Goal: Task Accomplishment & Management: Complete application form

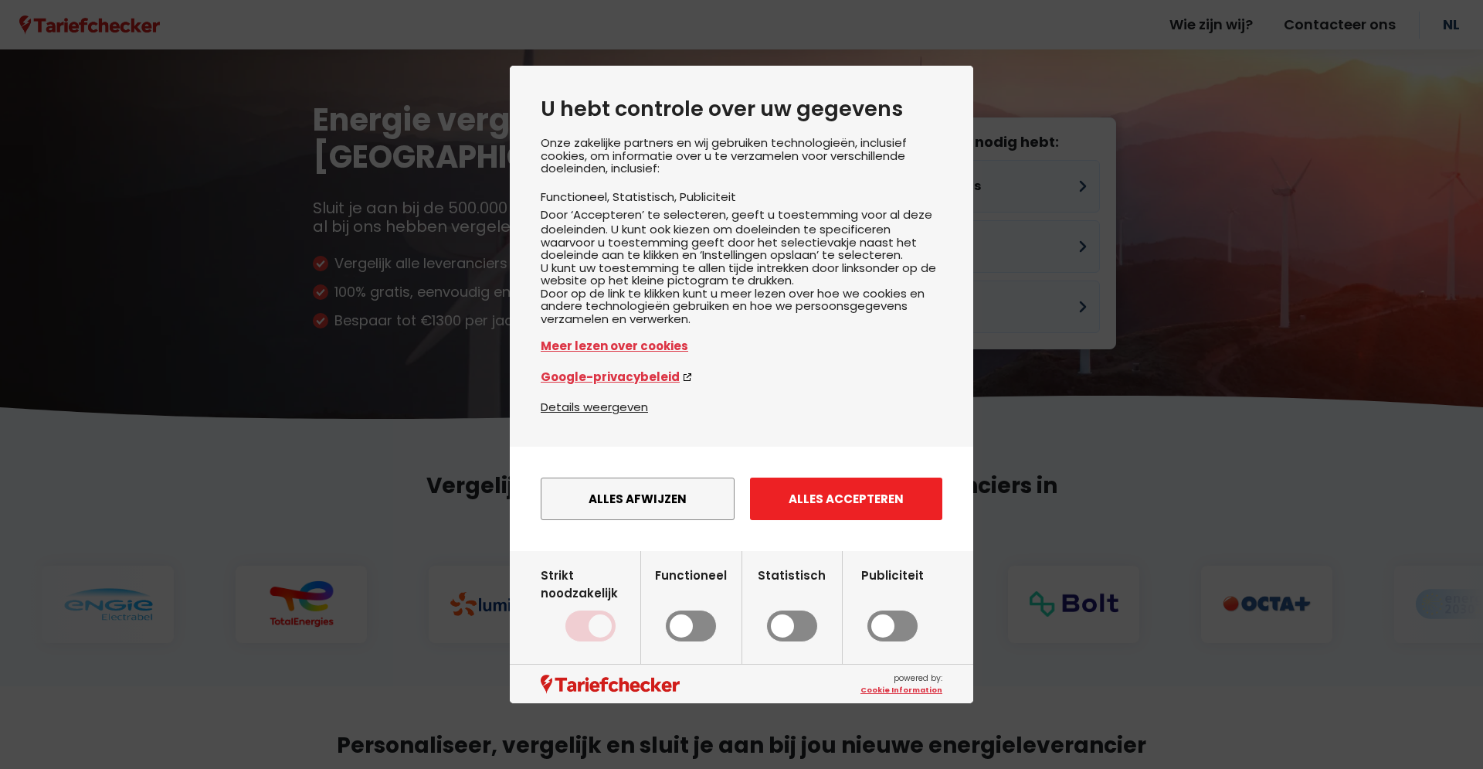
click at [846, 520] on button "Alles accepteren" at bounding box center [846, 498] width 192 height 42
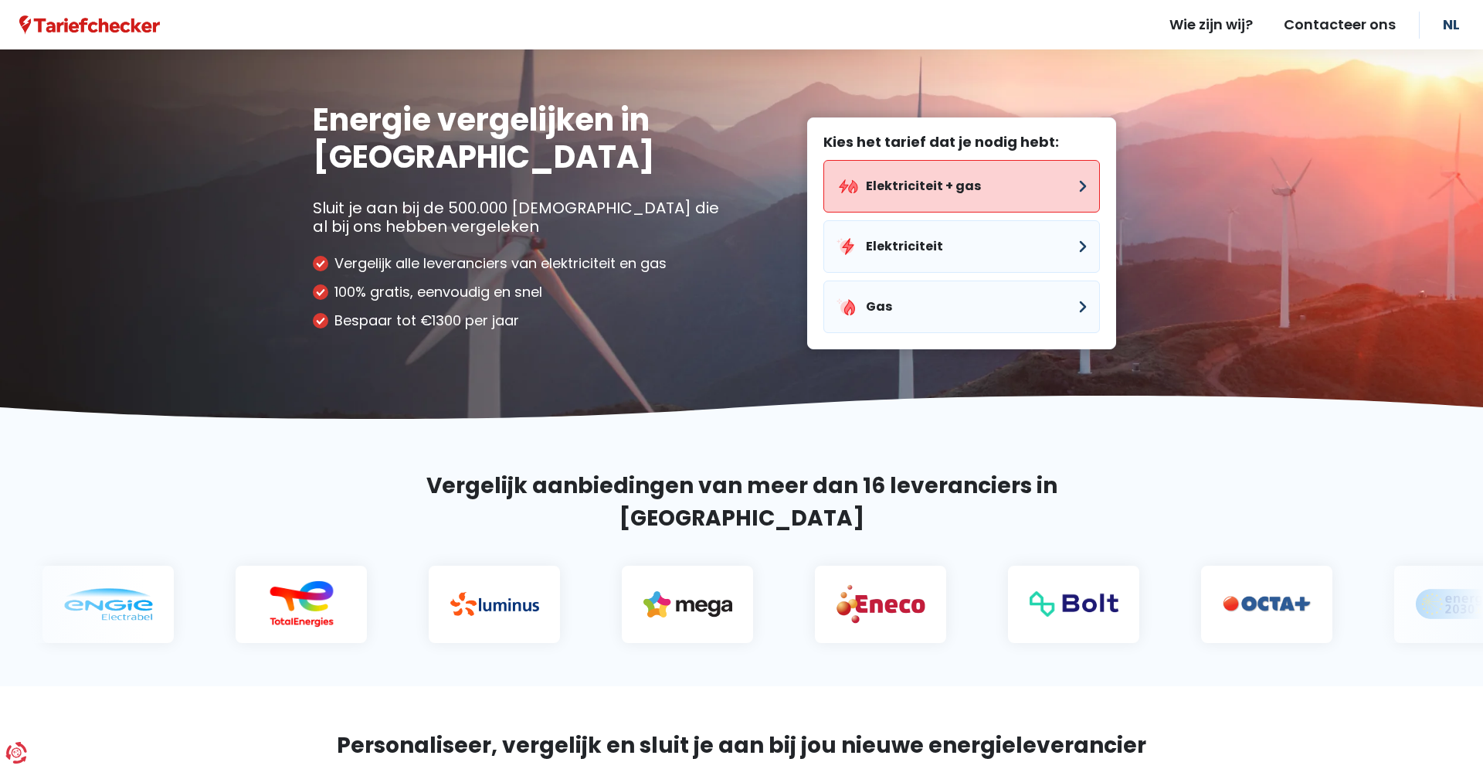
click at [925, 185] on button "Elektriciteit + gas" at bounding box center [961, 186] width 277 height 53
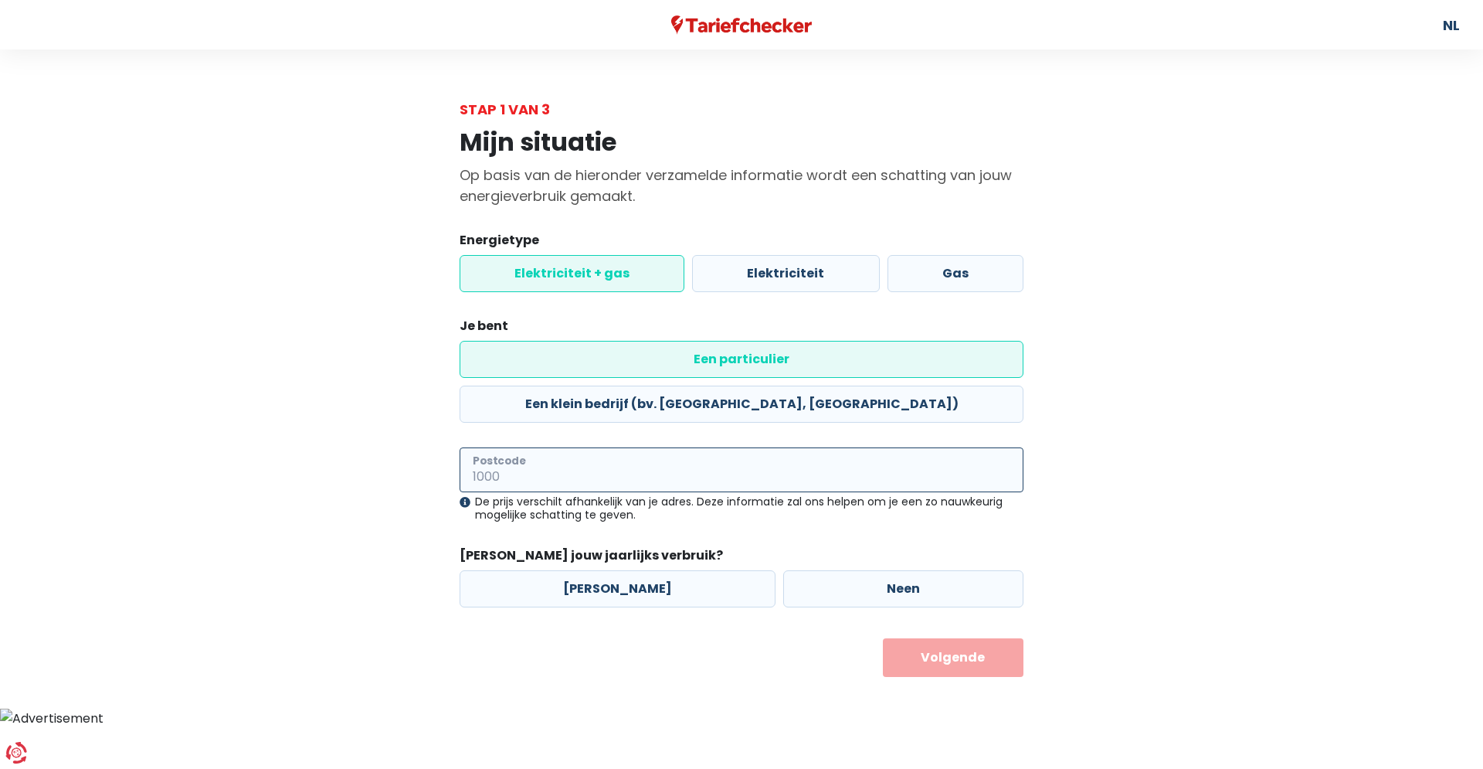
click at [701, 447] on input "Postcode" at bounding box center [742, 469] width 564 height 45
type input "2000"
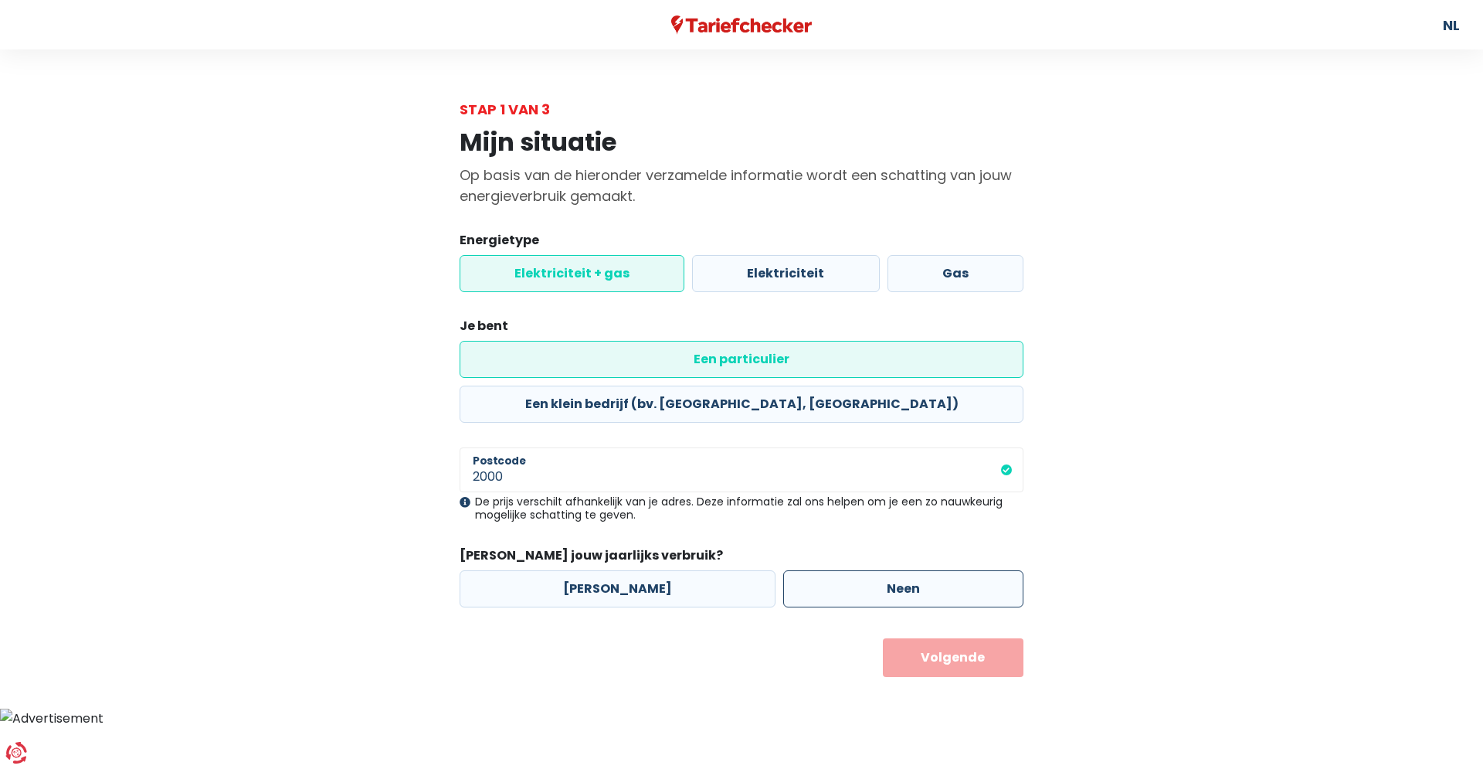
click at [850, 570] on label "Neen" at bounding box center [903, 588] width 240 height 37
click at [850, 570] on input "Neen" at bounding box center [903, 588] width 240 height 37
radio input "true"
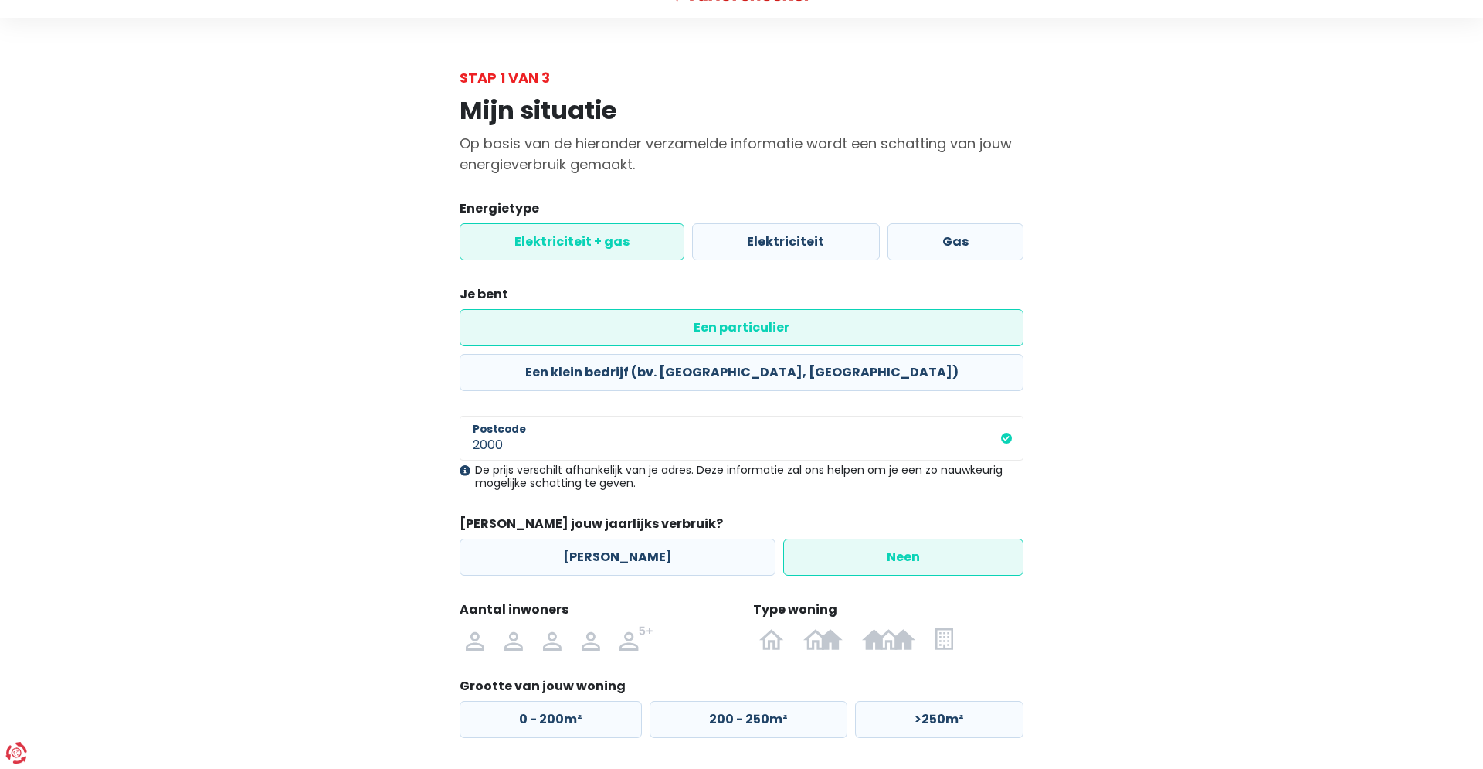
scroll to position [76, 0]
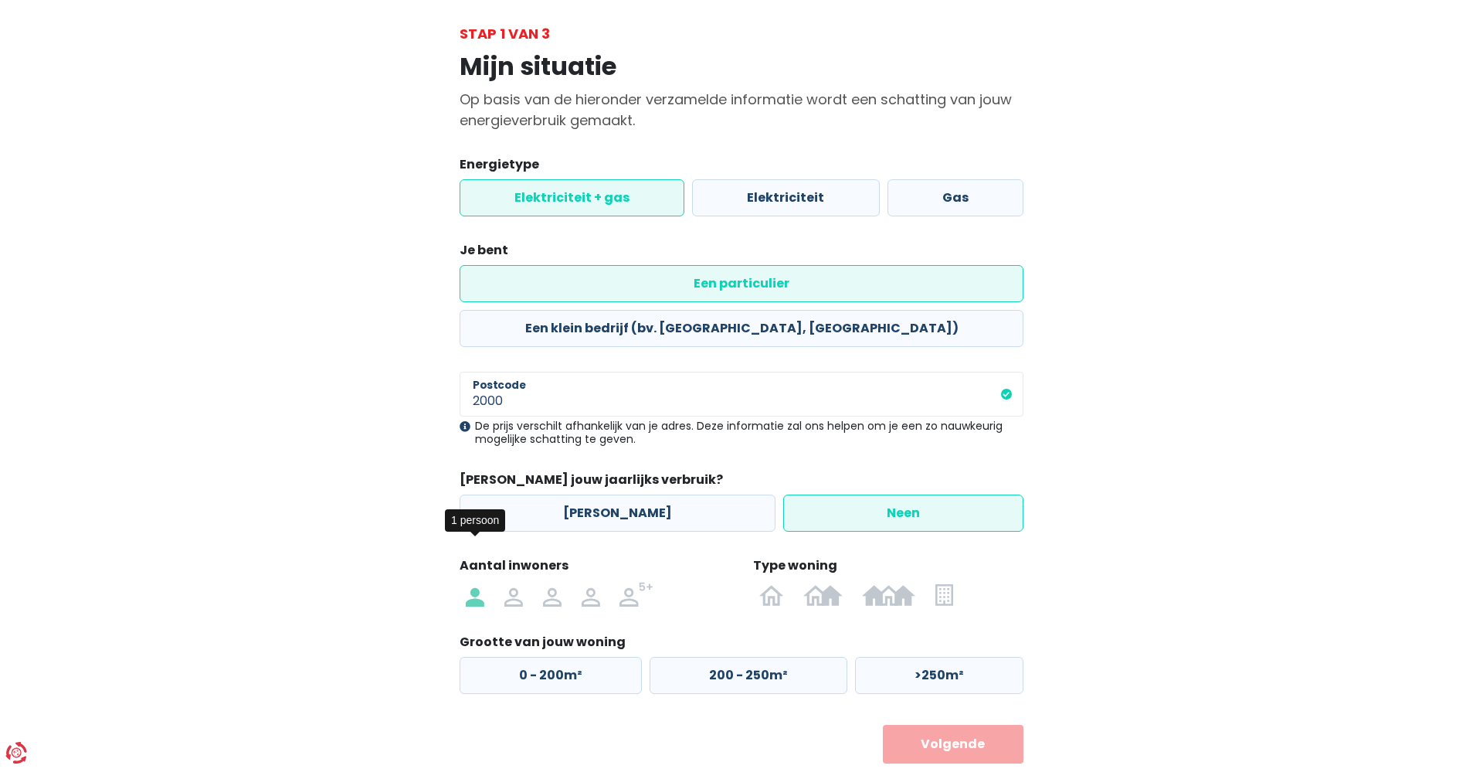
click at [474, 582] on img at bounding box center [475, 594] width 19 height 25
click at [474, 582] on input "radio" at bounding box center [475, 594] width 39 height 25
radio input "true"
click at [889, 582] on img at bounding box center [888, 594] width 53 height 25
click at [889, 582] on input "radio" at bounding box center [889, 594] width 73 height 25
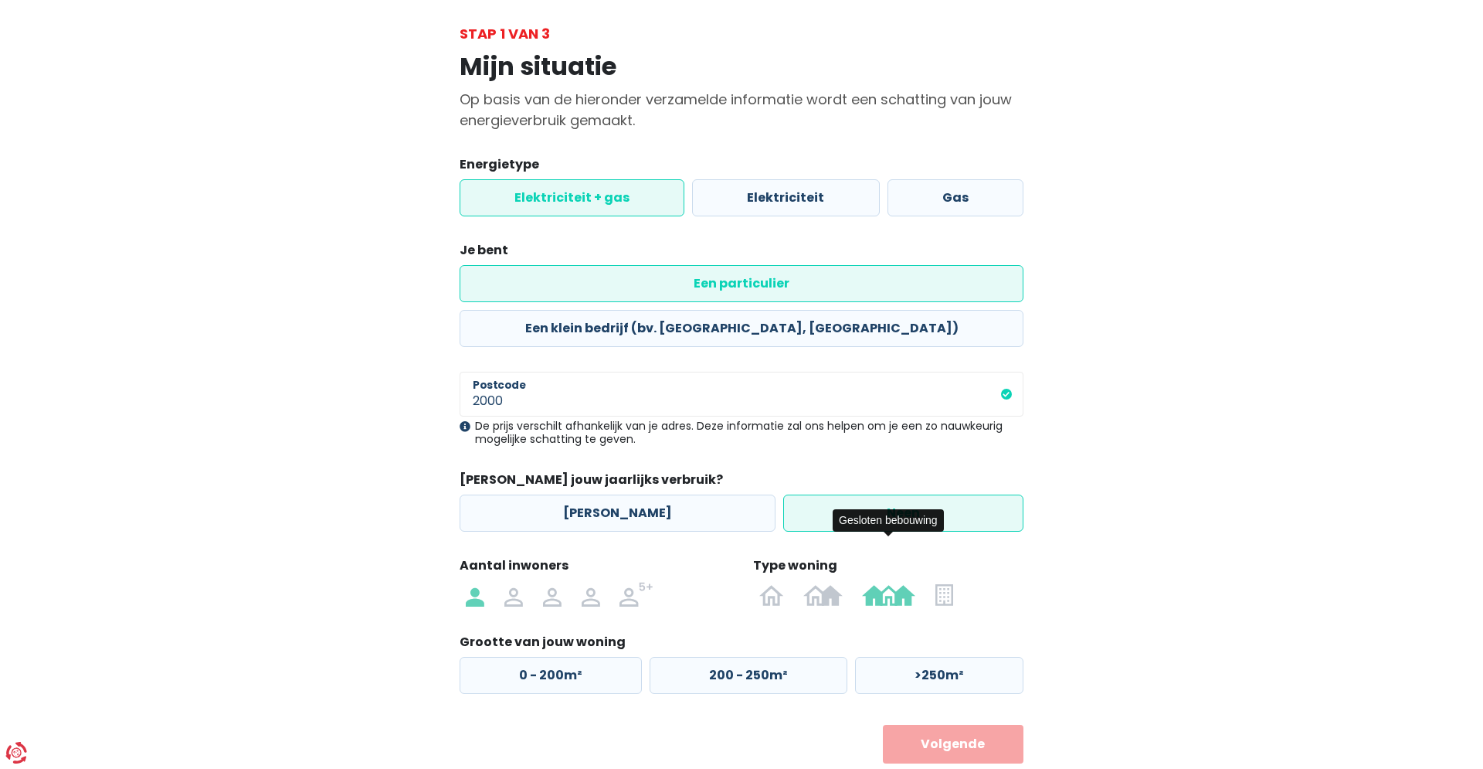
radio input "true"
click at [568, 657] on label "0 - 125m²" at bounding box center [550, 675] width 180 height 37
click at [568, 657] on input "0 - 125m²" at bounding box center [550, 675] width 180 height 37
radio input "true"
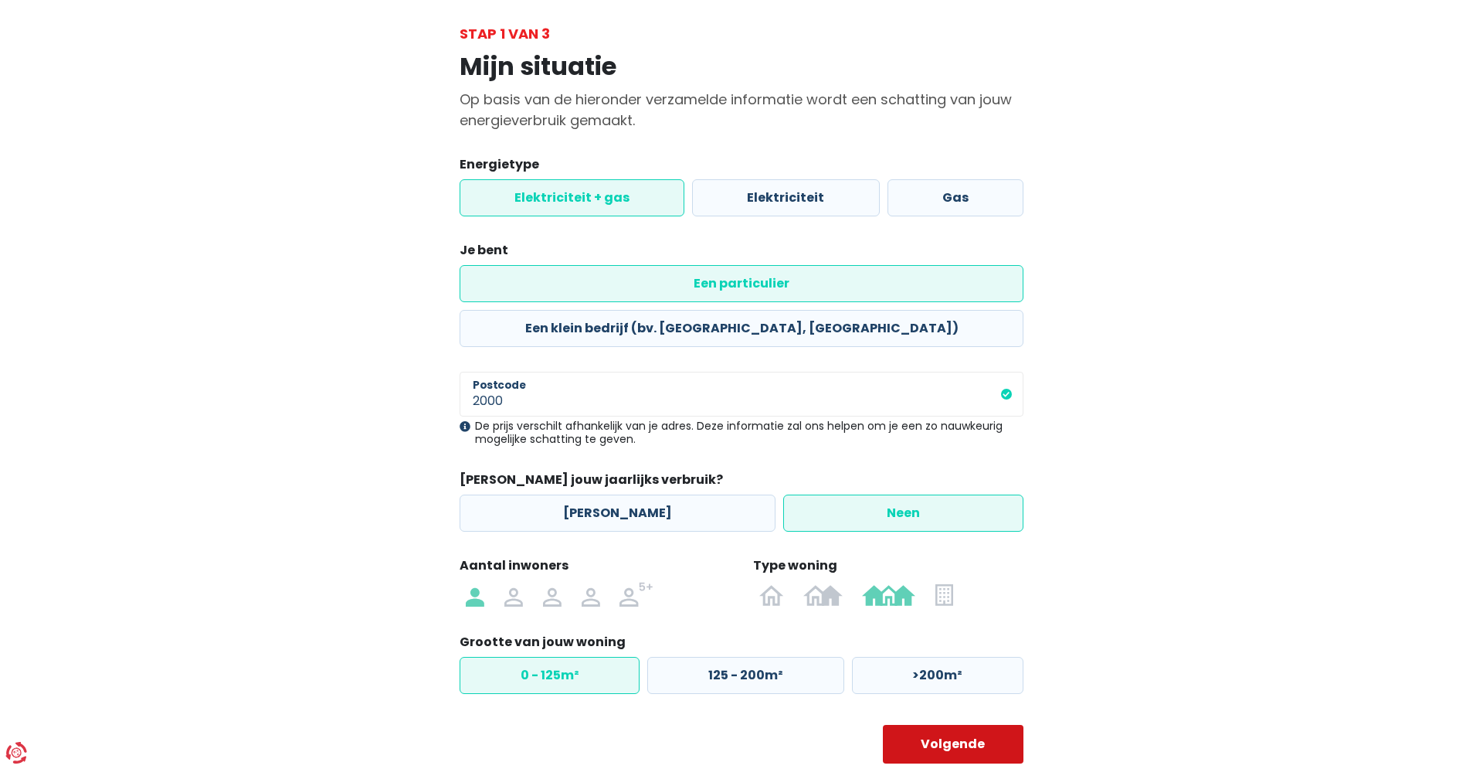
click at [948, 725] on button "Volgende" at bounding box center [953, 744] width 141 height 39
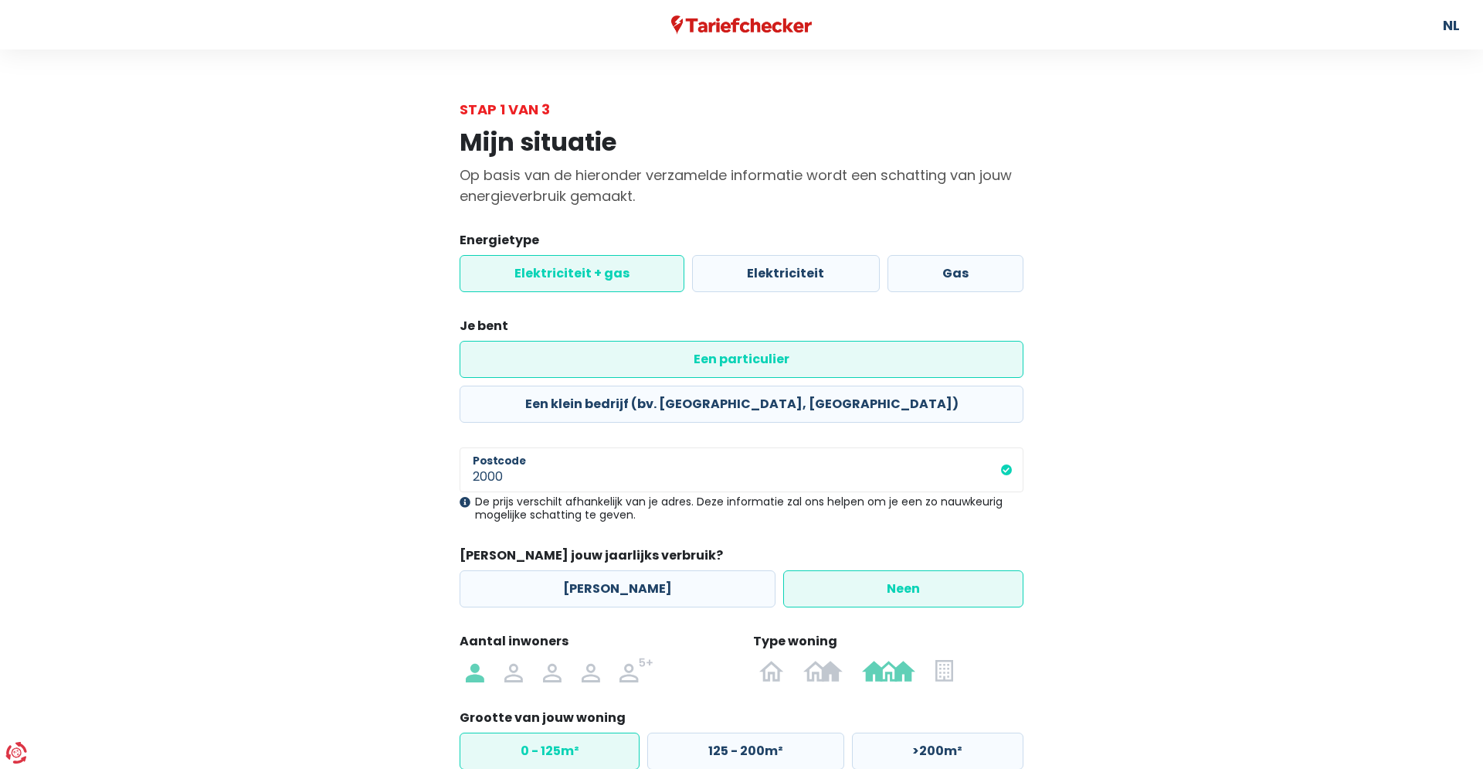
select select
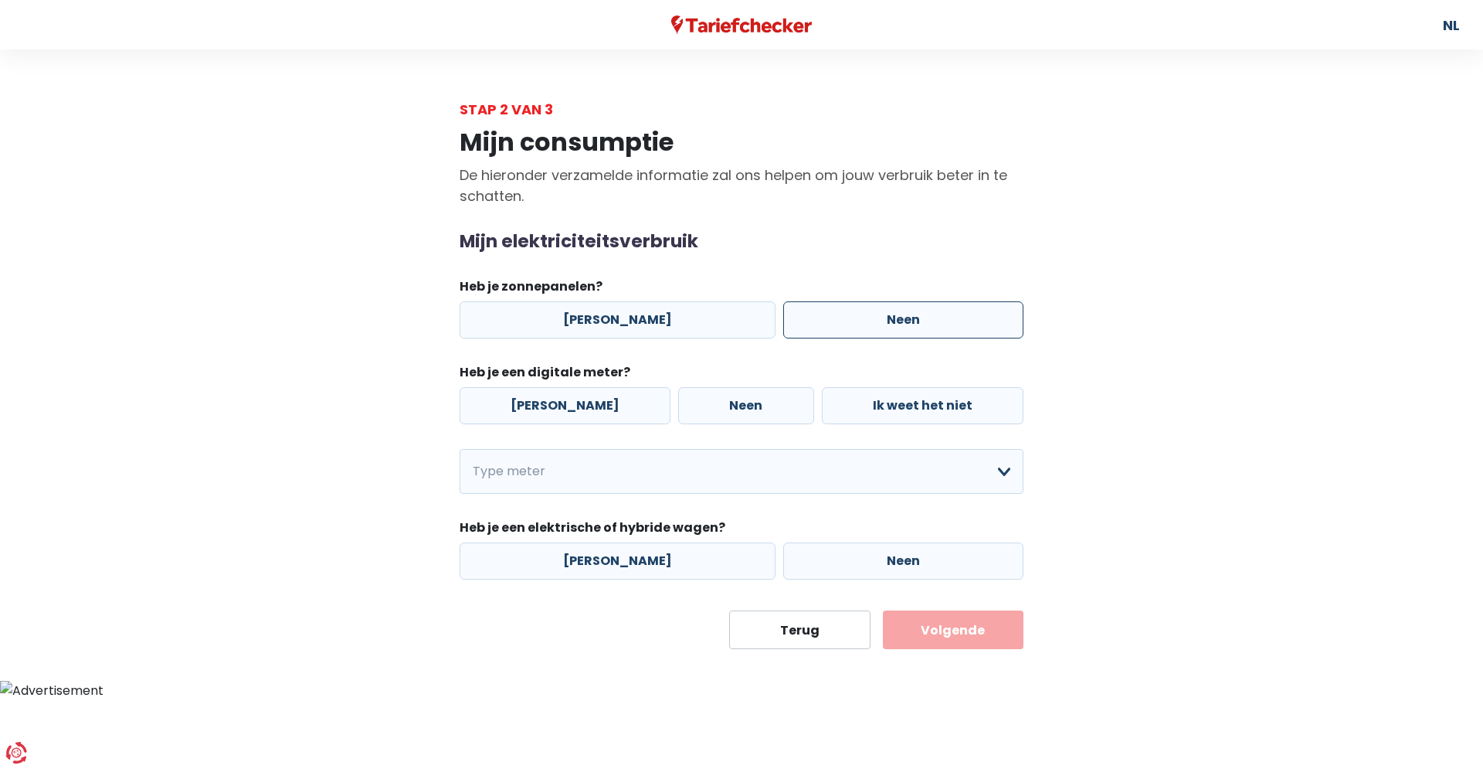
click at [882, 318] on label "Neen" at bounding box center [903, 319] width 240 height 37
click at [882, 318] on input "Neen" at bounding box center [903, 319] width 240 height 37
radio input "true"
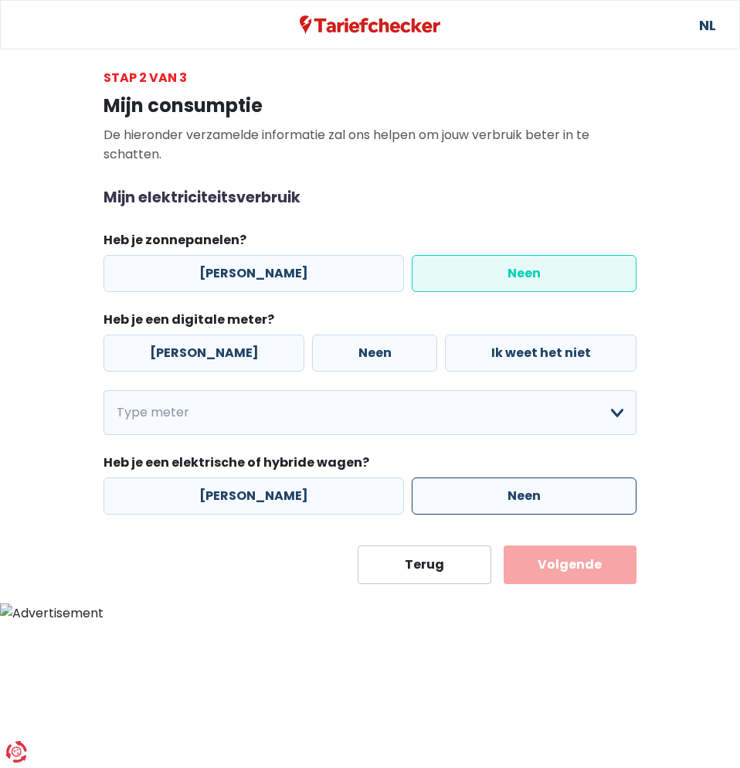
click at [422, 489] on label "Neen" at bounding box center [524, 495] width 225 height 37
click at [422, 489] on input "Neen" at bounding box center [524, 495] width 225 height 37
radio input "true"
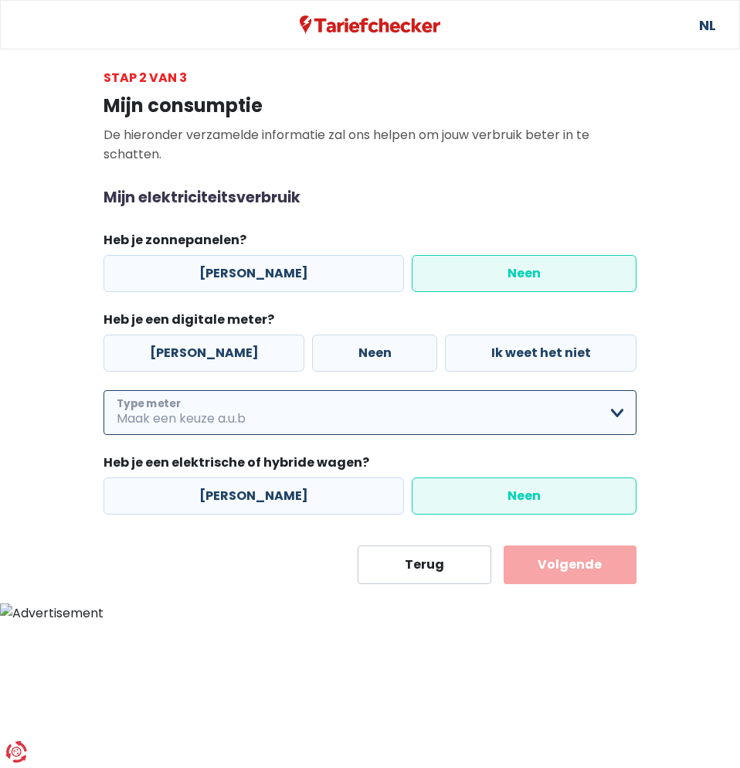
click at [104, 390] on select "Enkelvoudig Tweevoudig Enkelvoudig + uitsluitend nachttarief Tweevoudig + uitsl…" at bounding box center [370, 412] width 533 height 45
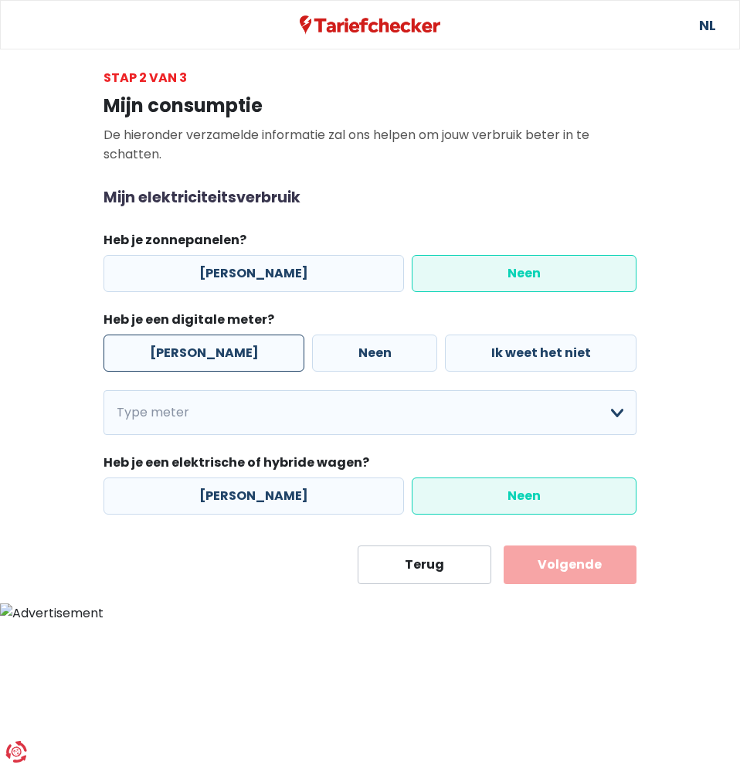
click at [162, 349] on label "[PERSON_NAME]" at bounding box center [204, 352] width 201 height 37
click at [162, 349] on input "[PERSON_NAME]" at bounding box center [204, 352] width 201 height 37
radio input "true"
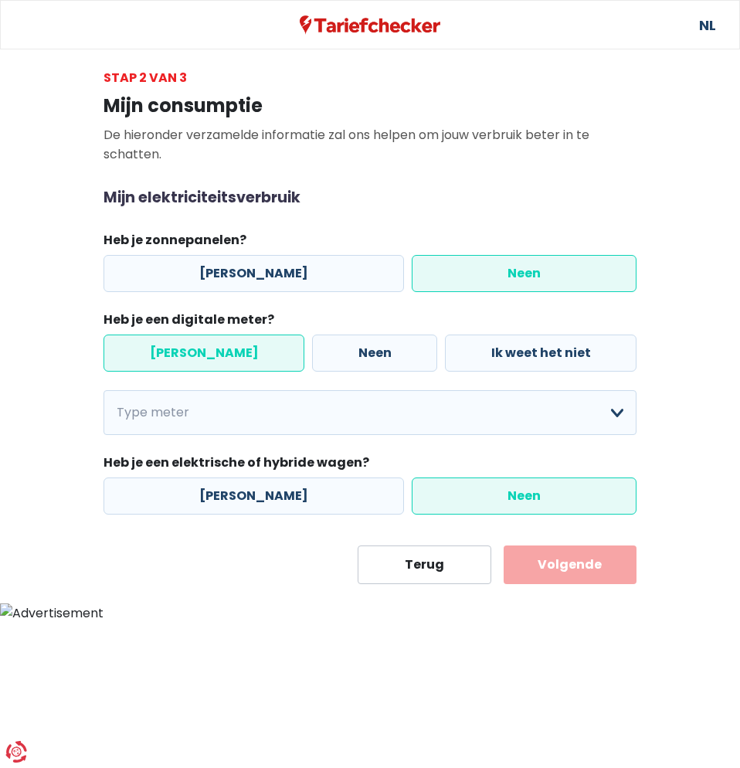
click at [569, 562] on button "Volgende" at bounding box center [571, 564] width 134 height 39
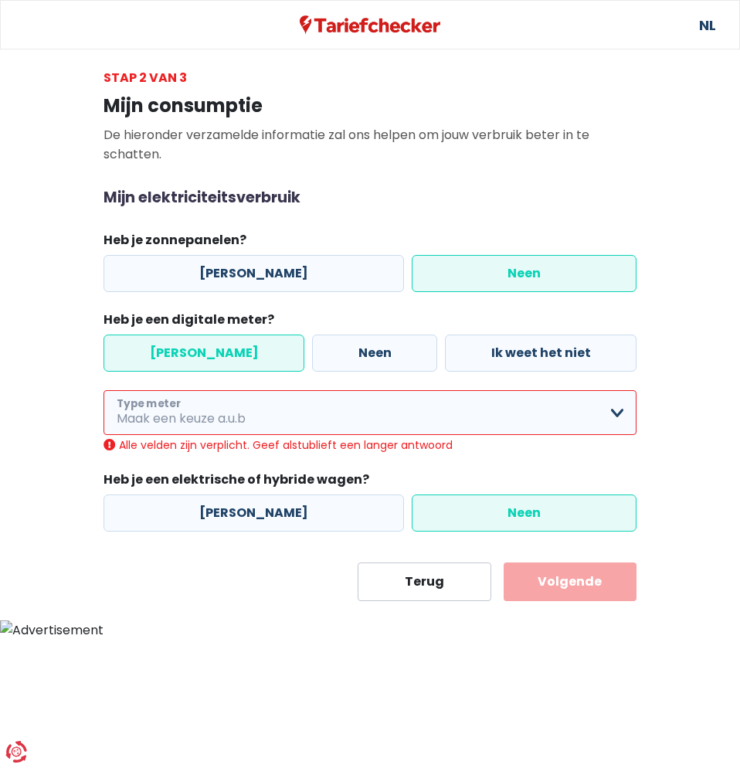
click at [104, 390] on select "Enkelvoudig Tweevoudig Enkelvoudig + uitsluitend nachttarief Tweevoudig + uitsl…" at bounding box center [370, 412] width 533 height 45
